Goal: Information Seeking & Learning: Learn about a topic

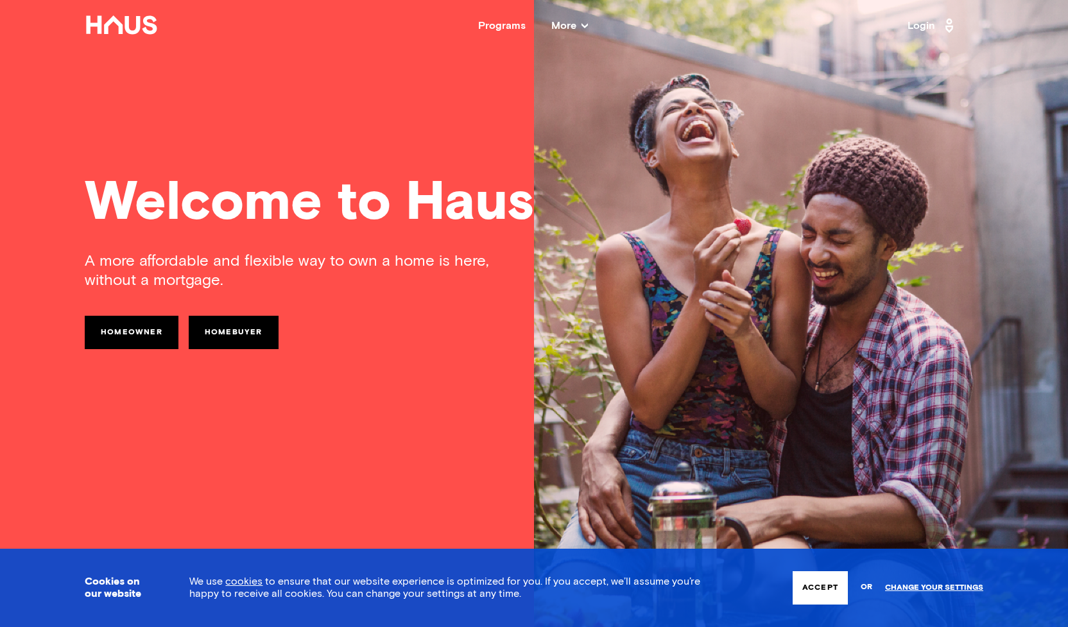
click at [828, 594] on button "Accept" at bounding box center [820, 587] width 55 height 33
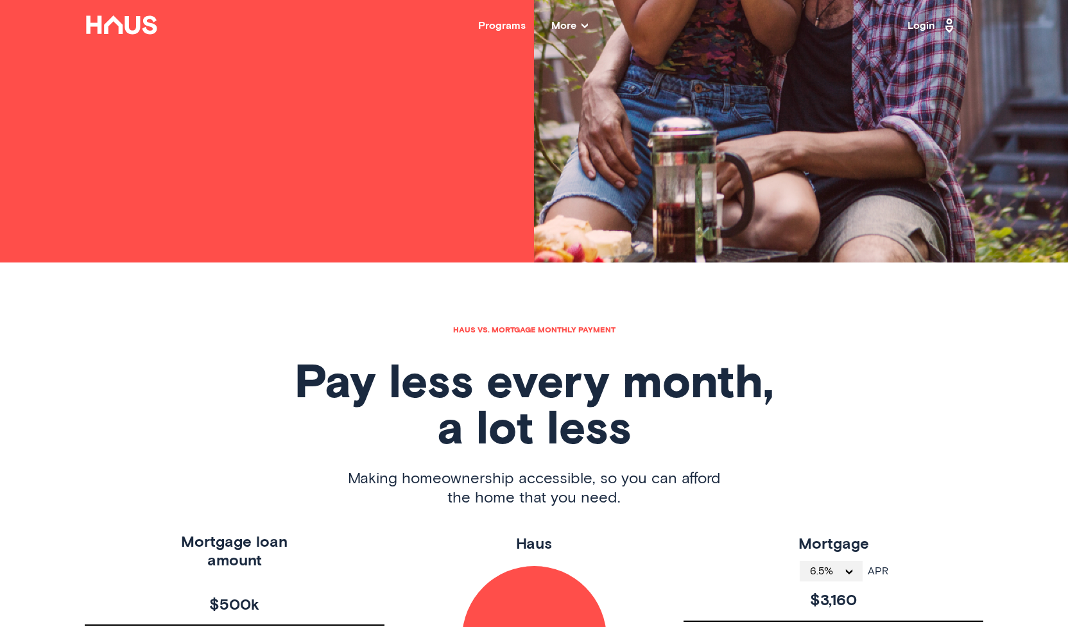
scroll to position [599, 0]
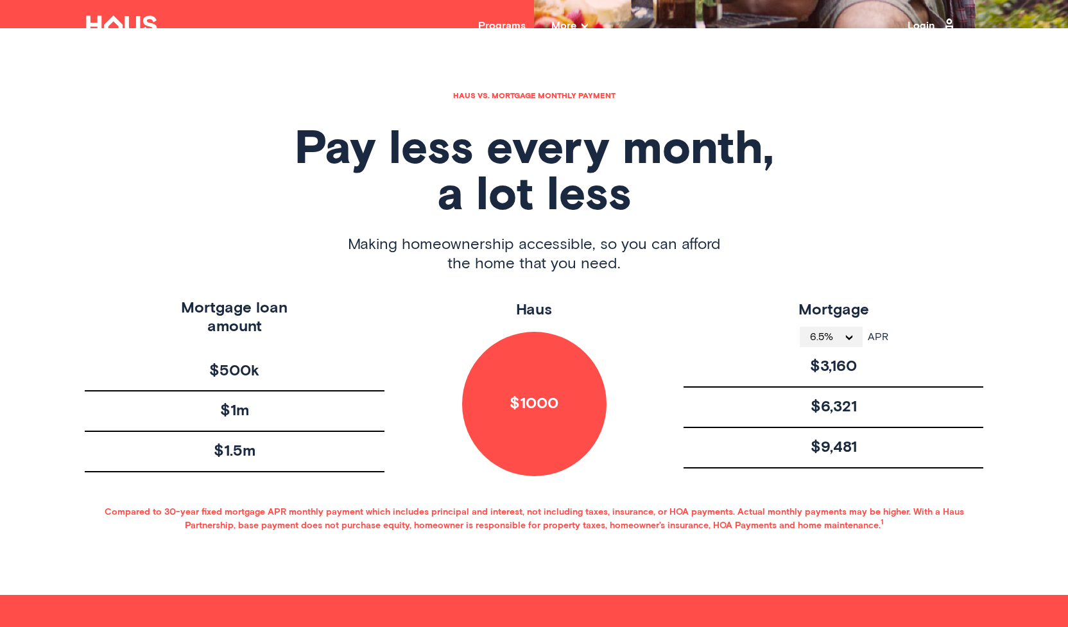
click at [510, 263] on span "Making homeownership accessible, so you can afford the home that you need." at bounding box center [534, 254] width 373 height 39
drag, startPoint x: 533, startPoint y: 311, endPoint x: 576, endPoint y: 306, distance: 44.0
click at [576, 306] on div "Haus $1000" at bounding box center [534, 387] width 300 height 177
click at [494, 252] on span "Making homeownership accessible, so you can afford the home that you need." at bounding box center [534, 254] width 373 height 39
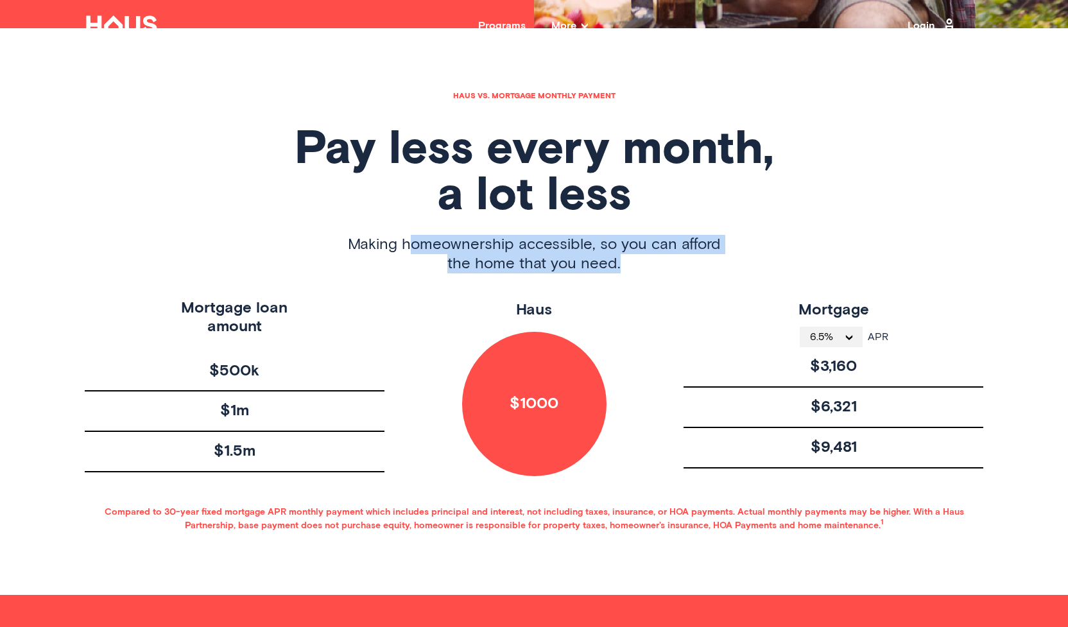
drag, startPoint x: 443, startPoint y: 255, endPoint x: 648, endPoint y: 262, distance: 204.9
click at [648, 262] on span "Making homeownership accessible, so you can afford the home that you need." at bounding box center [534, 254] width 373 height 39
click at [618, 252] on span "Making homeownership accessible, so you can afford the home that you need." at bounding box center [534, 254] width 373 height 39
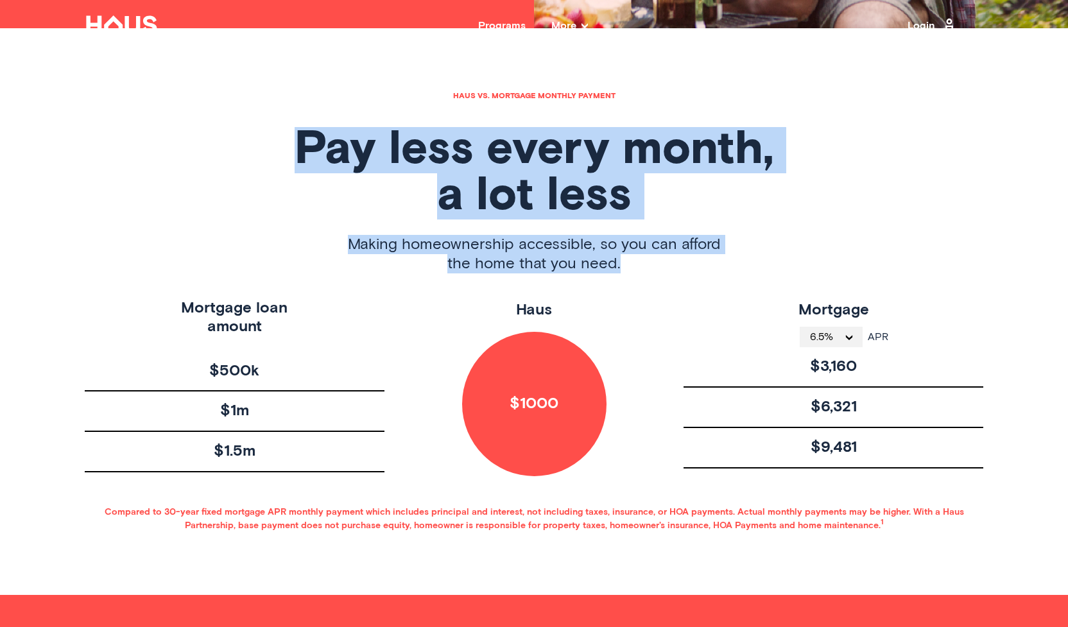
drag, startPoint x: 629, startPoint y: 264, endPoint x: 283, endPoint y: 105, distance: 380.8
click at [283, 105] on div "Haus vs. mortgage monthly payment Pay less every month, a lot less Making homeo…" at bounding box center [534, 311] width 1027 height 567
click at [298, 153] on h1 "Pay less every month, a lot less" at bounding box center [534, 173] width 899 height 92
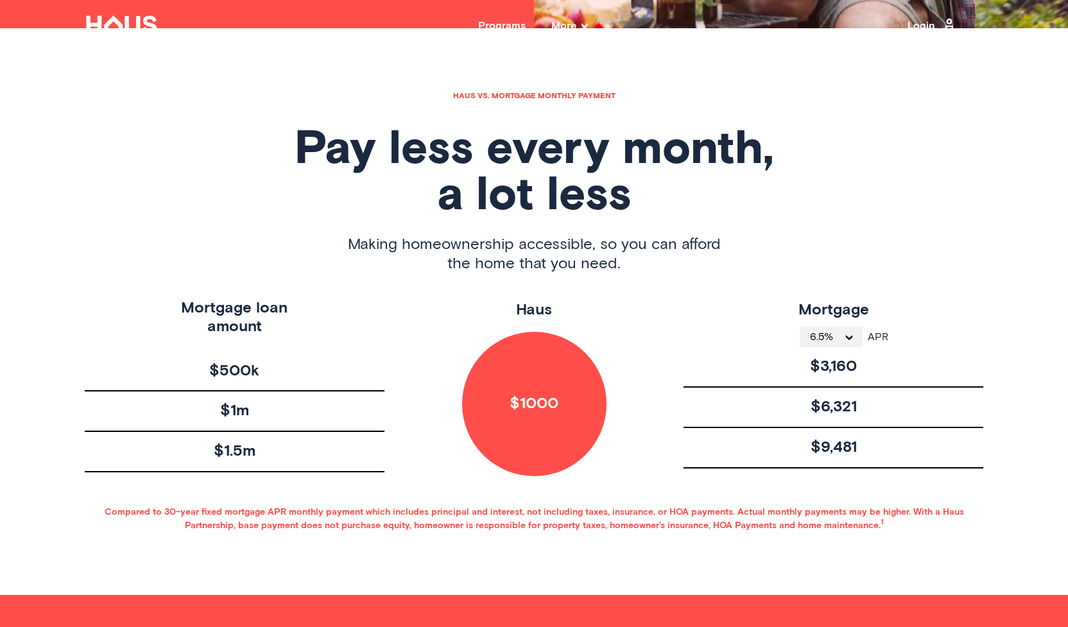
click at [838, 333] on span "6.5%" at bounding box center [826, 337] width 33 height 10
click at [824, 366] on li "4%" at bounding box center [831, 360] width 63 height 26
click at [840, 338] on icon "open menu" at bounding box center [845, 337] width 12 height 5
click at [817, 491] on li "4.5%" at bounding box center [831, 489] width 55 height 26
